Goal: Information Seeking & Learning: Learn about a topic

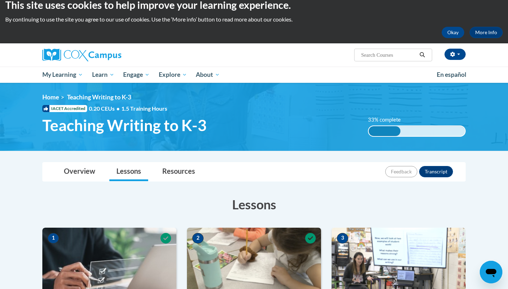
scroll to position [227, 0]
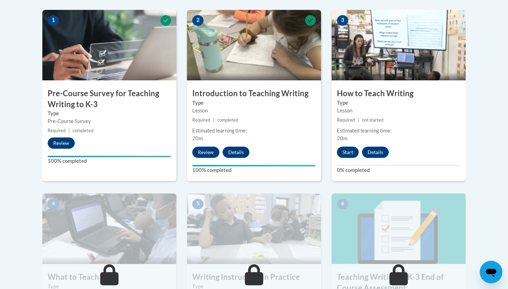
click at [348, 155] on button "Start" at bounding box center [348, 152] width 22 height 11
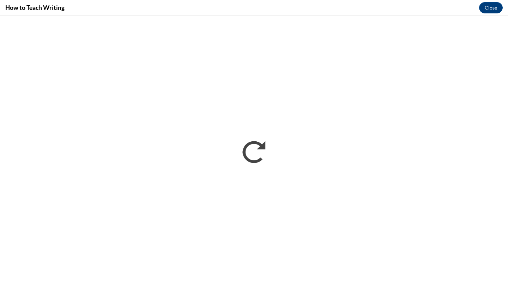
scroll to position [0, 0]
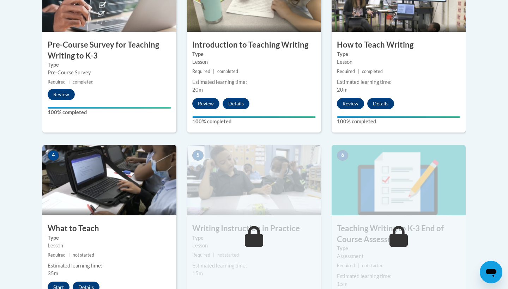
scroll to position [316, 0]
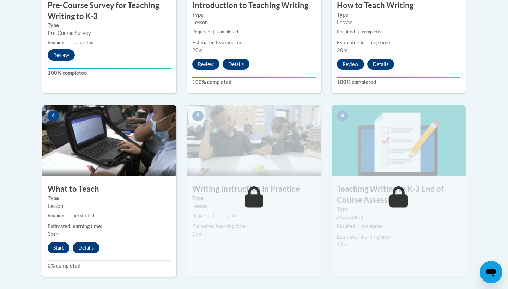
click at [62, 250] on button "Start" at bounding box center [59, 247] width 22 height 11
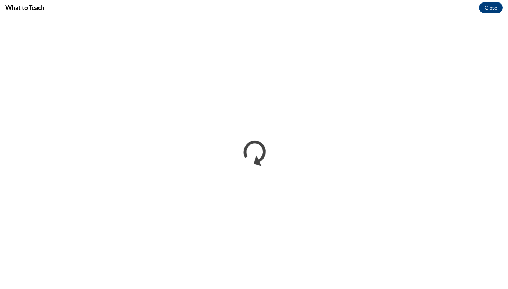
scroll to position [0, 0]
click at [491, 12] on button "Close" at bounding box center [491, 7] width 24 height 11
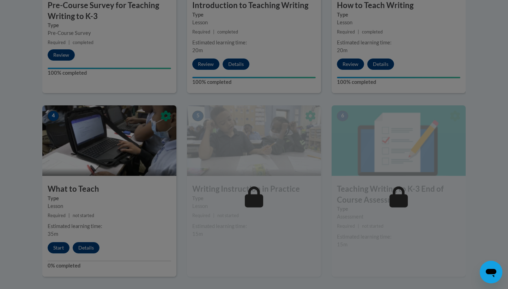
click at [56, 248] on div at bounding box center [254, 144] width 508 height 289
click at [99, 190] on div at bounding box center [254, 144] width 508 height 289
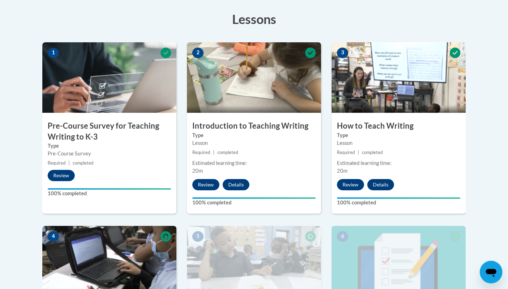
scroll to position [326, 0]
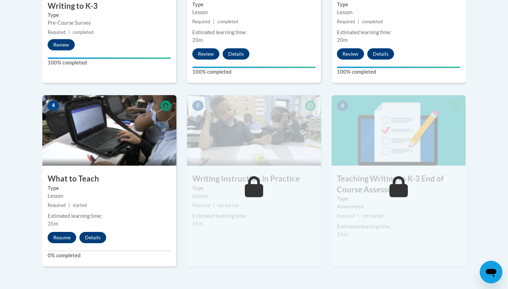
click at [58, 239] on button "Resume" at bounding box center [62, 237] width 29 height 11
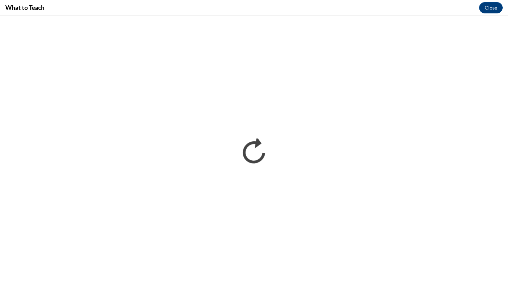
scroll to position [0, 0]
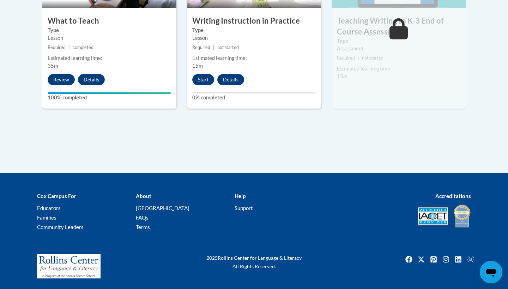
scroll to position [483, 0]
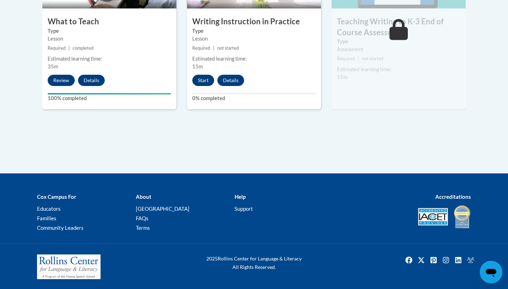
click at [207, 83] on button "Start" at bounding box center [203, 80] width 22 height 11
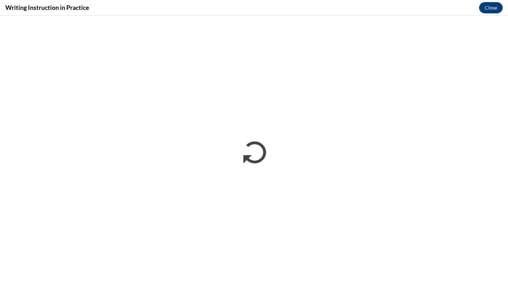
scroll to position [0, 0]
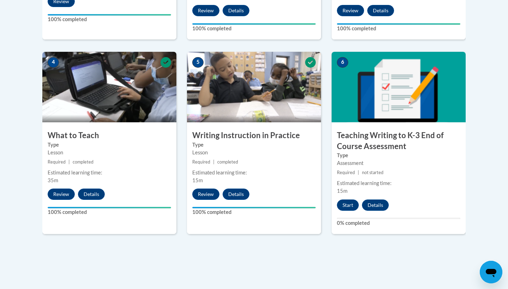
scroll to position [367, 0]
